Goal: Use online tool/utility: Utilize a website feature to perform a specific function

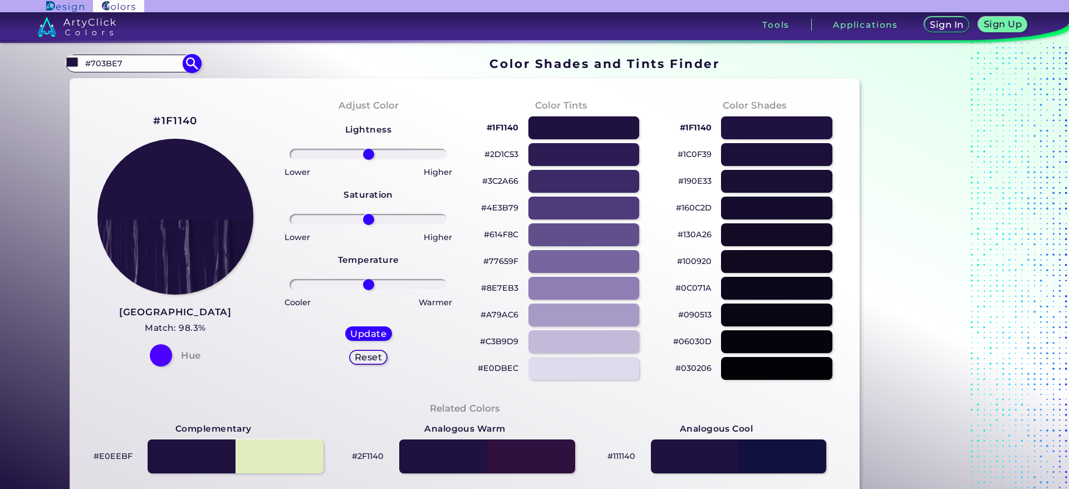
drag, startPoint x: 163, startPoint y: 95, endPoint x: 102, endPoint y: 94, distance: 60.2
click at [102, 71] on input "#703BE7" at bounding box center [133, 63] width 104 height 15
type input "#4c84fc"
click at [202, 73] on img at bounding box center [192, 62] width 19 height 19
type input "#4c84fc"
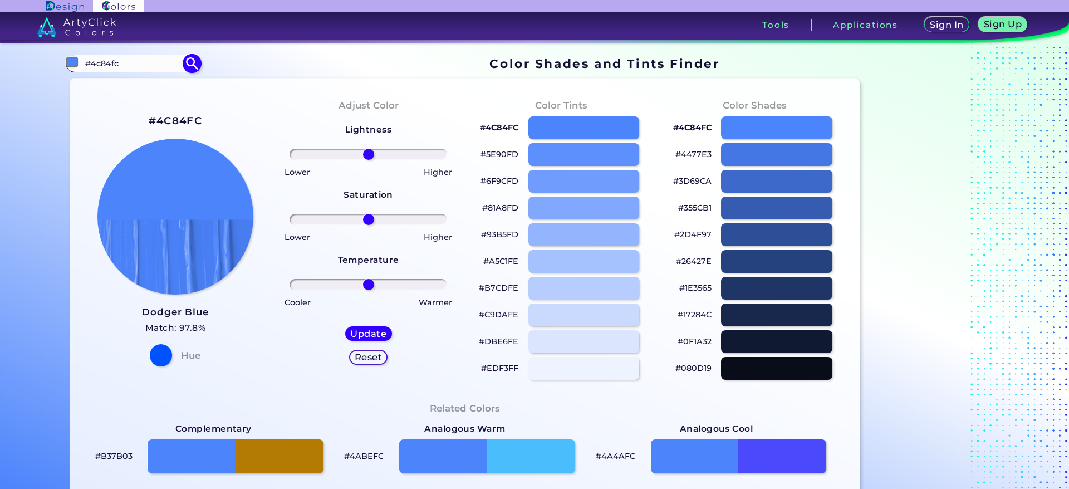
drag, startPoint x: 150, startPoint y: 89, endPoint x: 110, endPoint y: 91, distance: 40.1
click at [110, 71] on input "#4c84fc" at bounding box center [133, 63] width 104 height 15
type input "#4468e2"
click at [202, 73] on img at bounding box center [192, 62] width 19 height 19
type input "#4468e2"
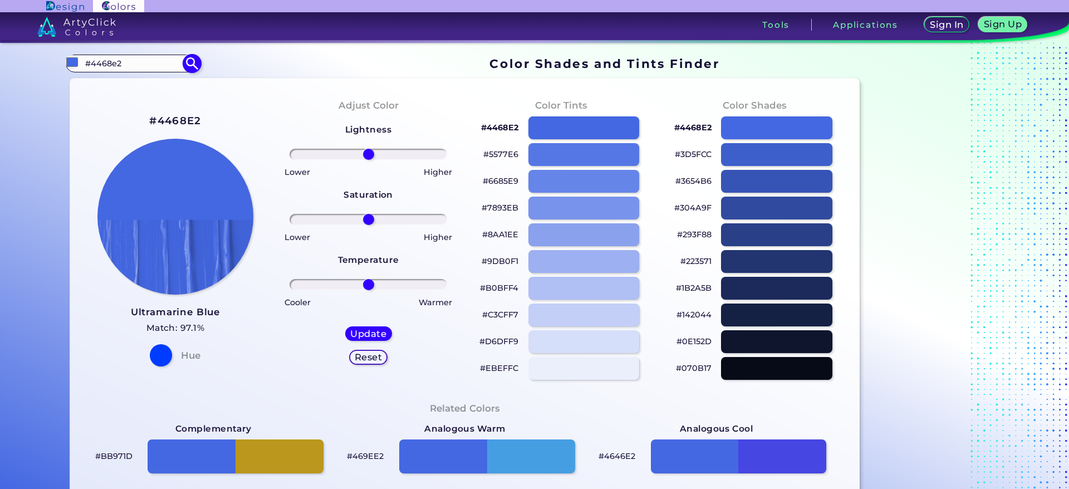
drag, startPoint x: 151, startPoint y: 87, endPoint x: 102, endPoint y: 94, distance: 49.4
click at [102, 71] on input "#4468e2" at bounding box center [133, 63] width 104 height 15
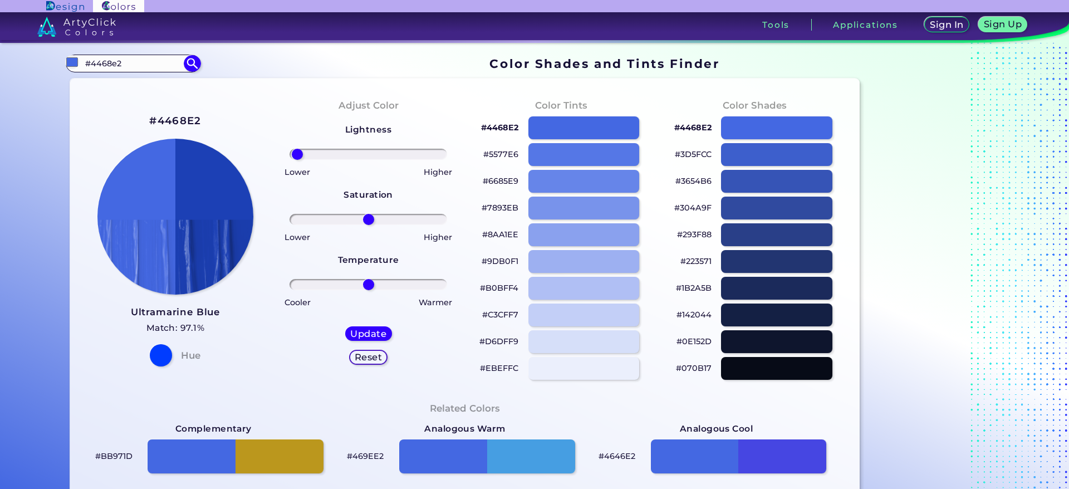
drag, startPoint x: 370, startPoint y: 229, endPoint x: 305, endPoint y: 222, distance: 66.1
type input "-97"
click at [305, 160] on input "range" at bounding box center [369, 154] width 158 height 11
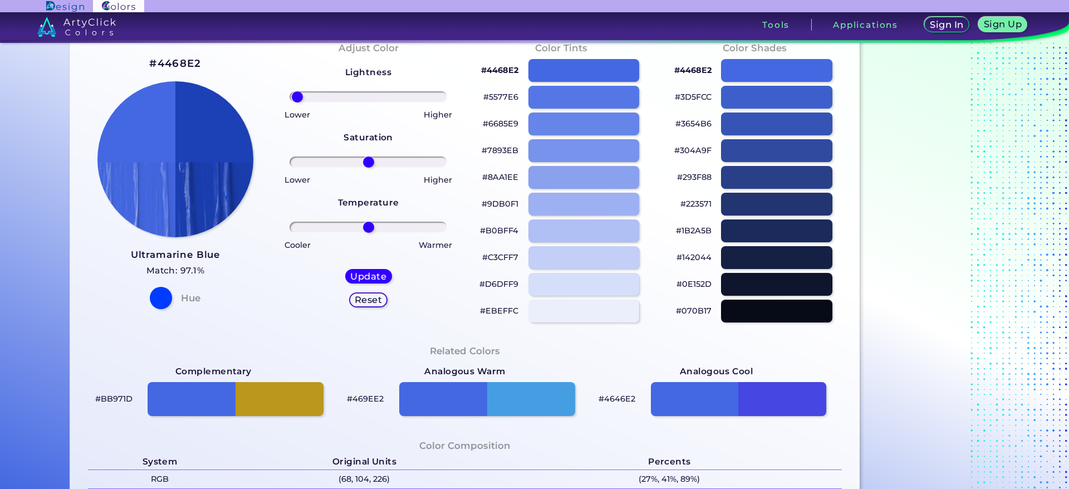
scroll to position [84, 0]
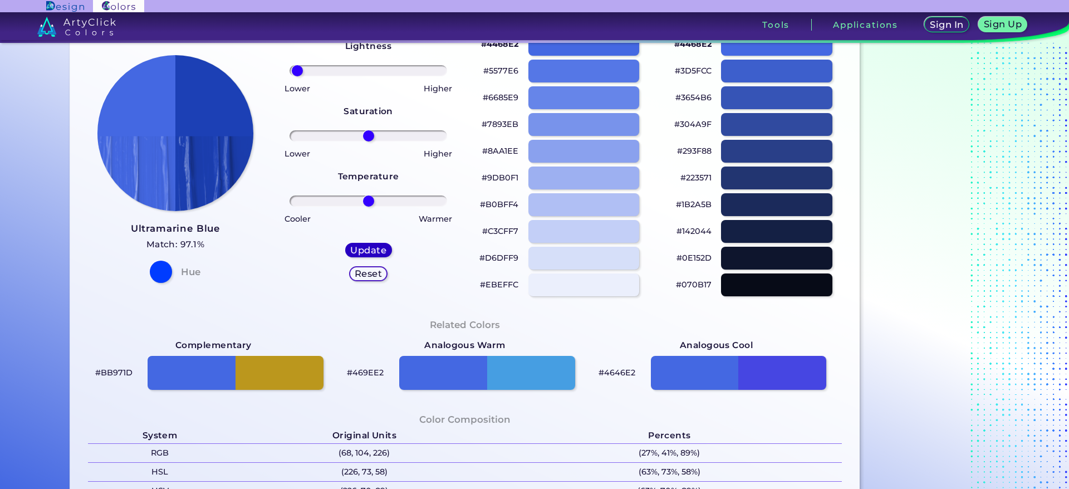
click at [376, 255] on h5 "Update" at bounding box center [368, 250] width 33 height 8
type input "#1c40b5"
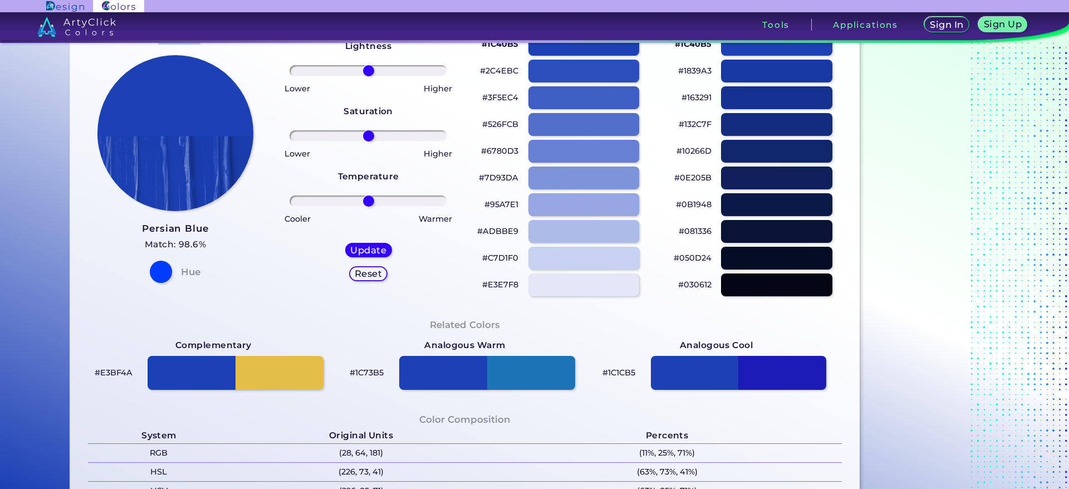
drag, startPoint x: 219, startPoint y: 135, endPoint x: 153, endPoint y: 138, distance: 65.8
click at [153, 138] on div "#1C40B5 Persian Blue Match: 98.6% Hue" at bounding box center [175, 155] width 193 height 303
copy h2 "1C40B5"
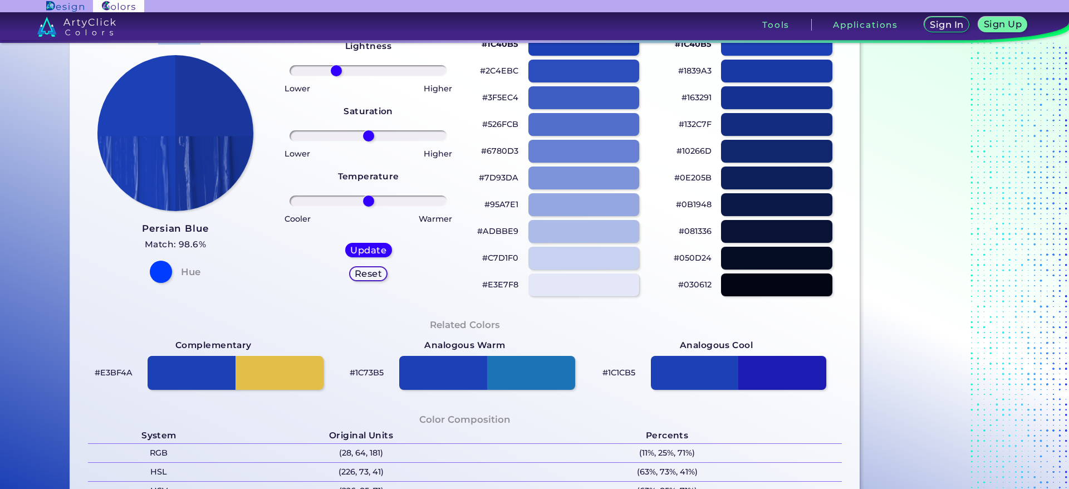
drag, startPoint x: 372, startPoint y: 145, endPoint x: 339, endPoint y: 147, distance: 32.9
type input "-44"
click at [339, 76] on input "range" at bounding box center [369, 70] width 158 height 11
click at [352, 255] on h5 "Update" at bounding box center [368, 250] width 33 height 8
type input "#19379d"
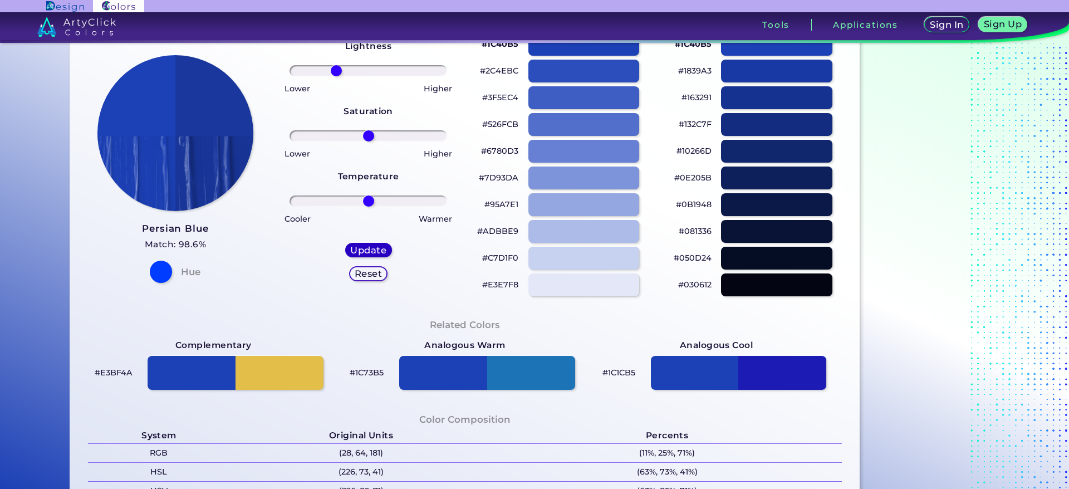
type input "0"
